Goal: Transaction & Acquisition: Purchase product/service

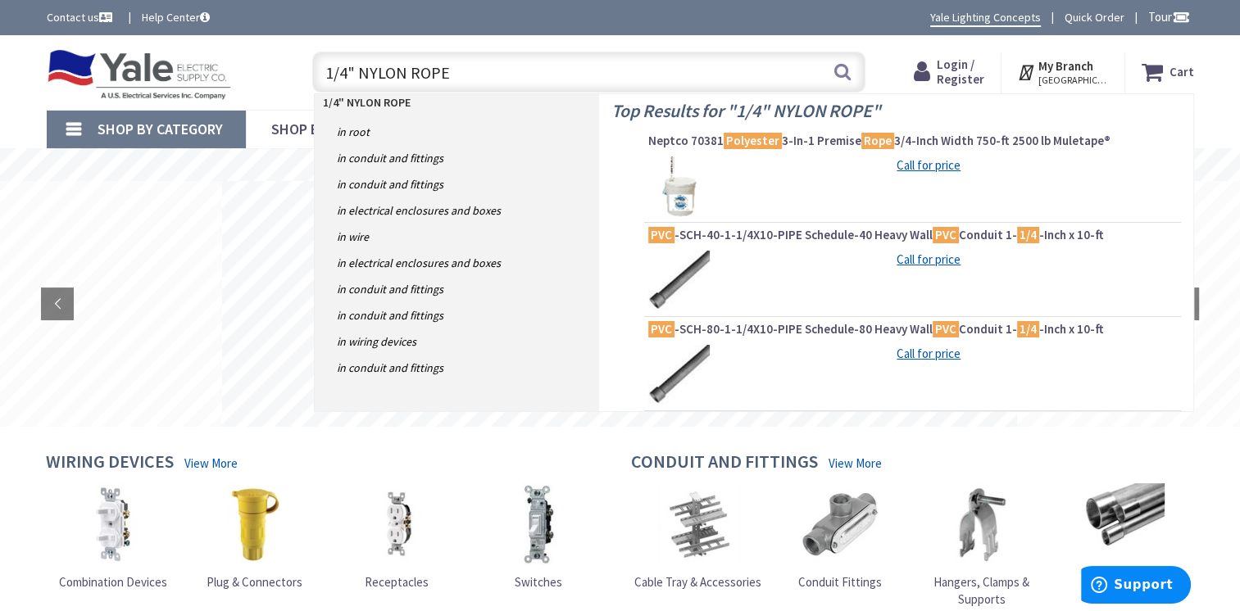
drag, startPoint x: 488, startPoint y: 66, endPoint x: 323, endPoint y: 72, distance: 164.9
click at [323, 72] on input "1/4" NYLON ROPE" at bounding box center [588, 72] width 553 height 41
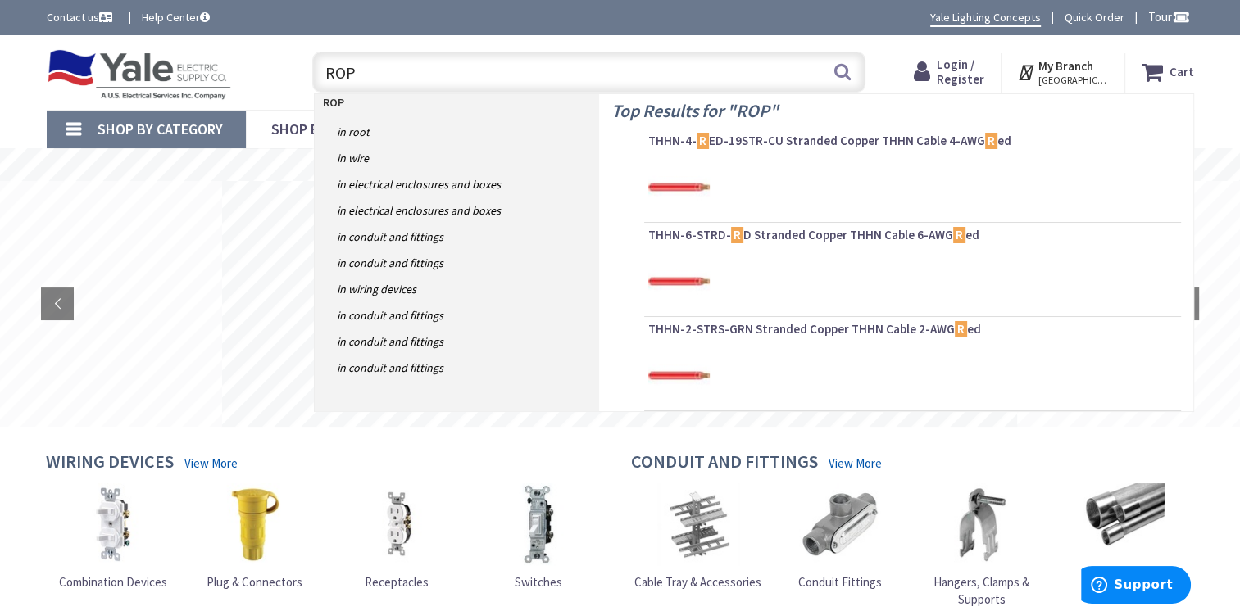
type input "ROPE"
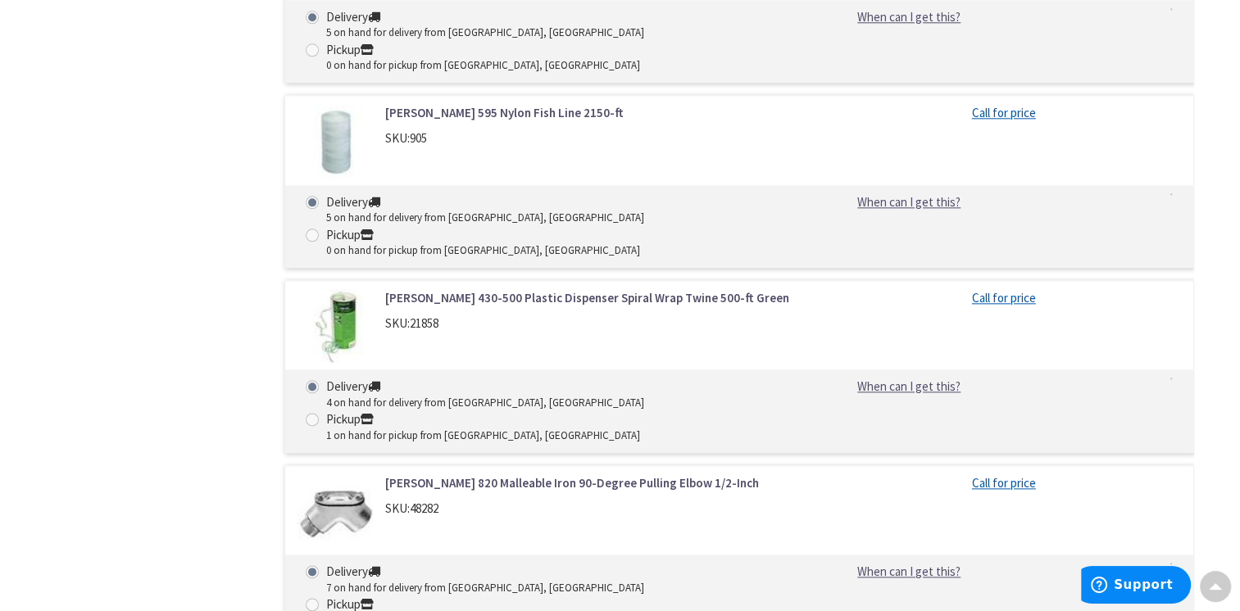
scroll to position [1885, 0]
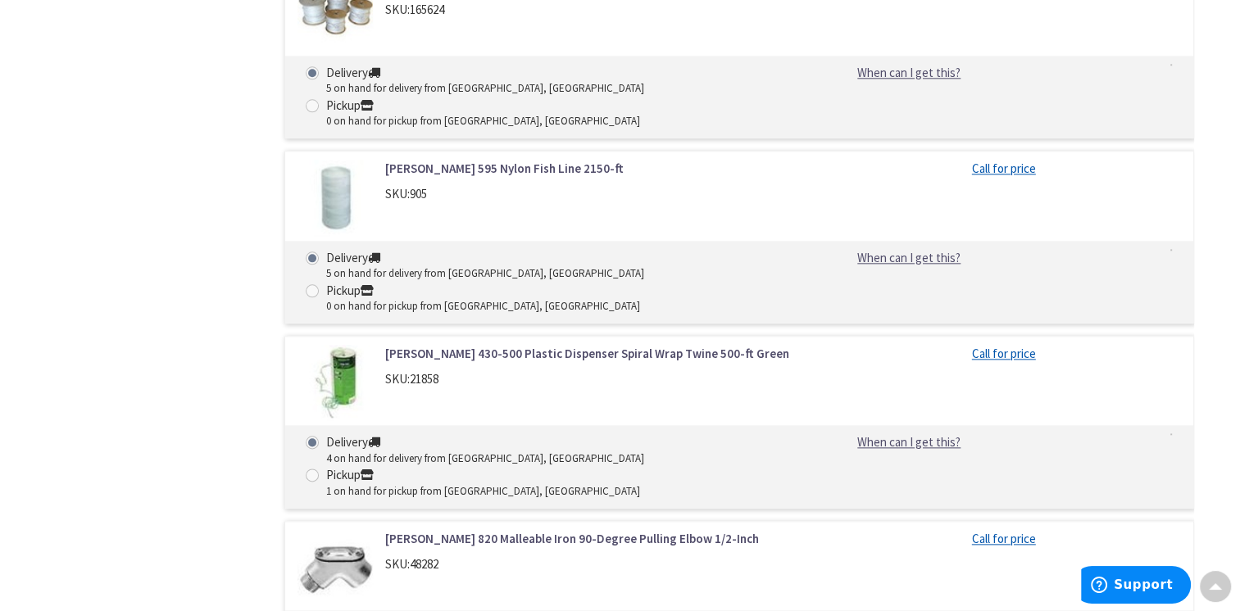
click at [184, 284] on div "Filters 493 items Pickup [DATE] [GEOGRAPHIC_DATA], [GEOGRAPHIC_DATA] (0 mi) (76…" at bounding box center [149, 54] width 205 height 2776
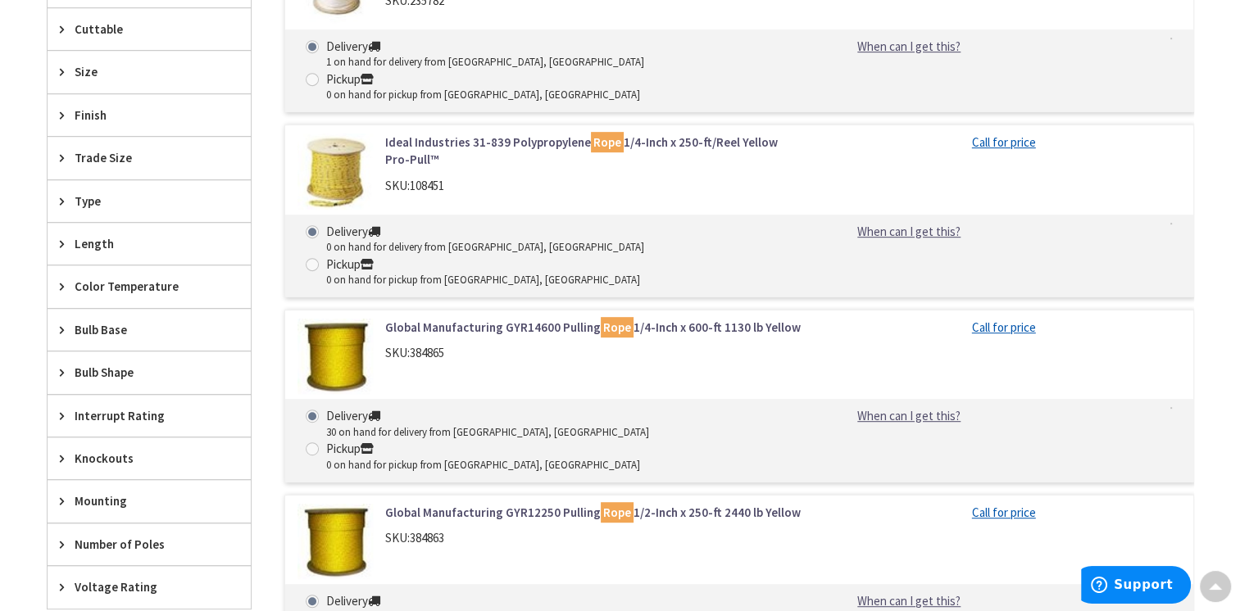
scroll to position [901, 0]
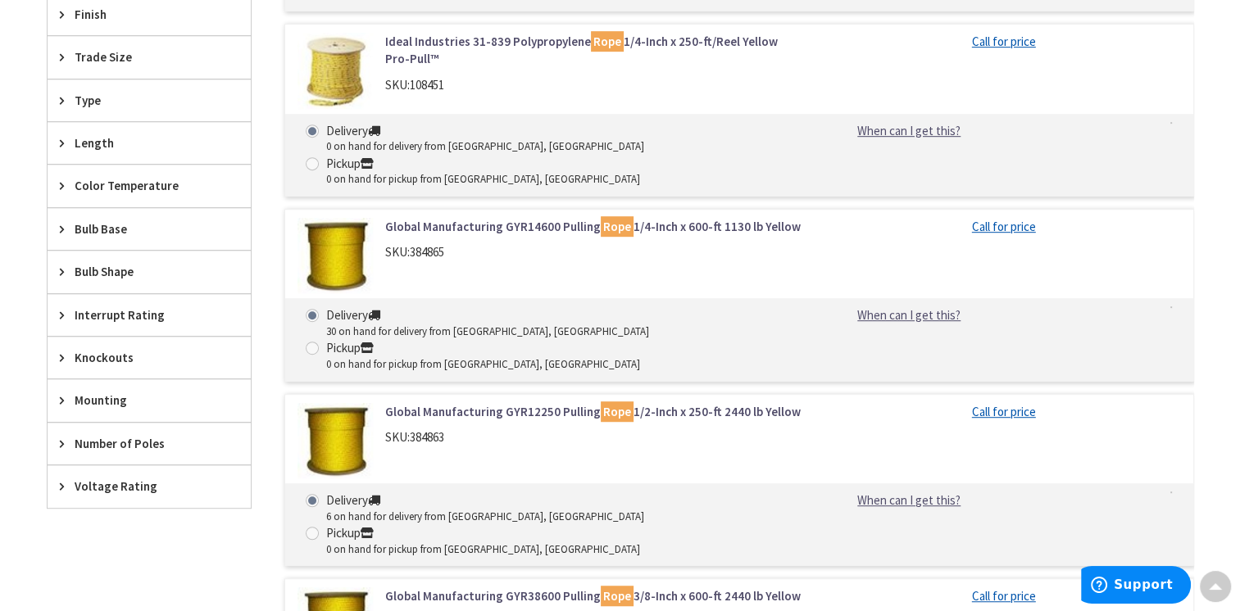
click at [444, 403] on link "Global Manufacturing GYR12250 Pulling Rope 1/2-Inch x 250-ft 2440 lb Yellow" at bounding box center [593, 411] width 417 height 17
